Goal: Task Accomplishment & Management: Manage account settings

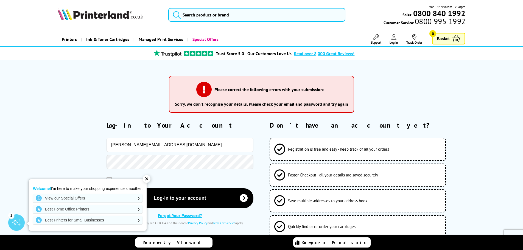
click at [107, 188] on button "Log-in to your account" at bounding box center [180, 198] width 147 height 20
